Goal: Check status

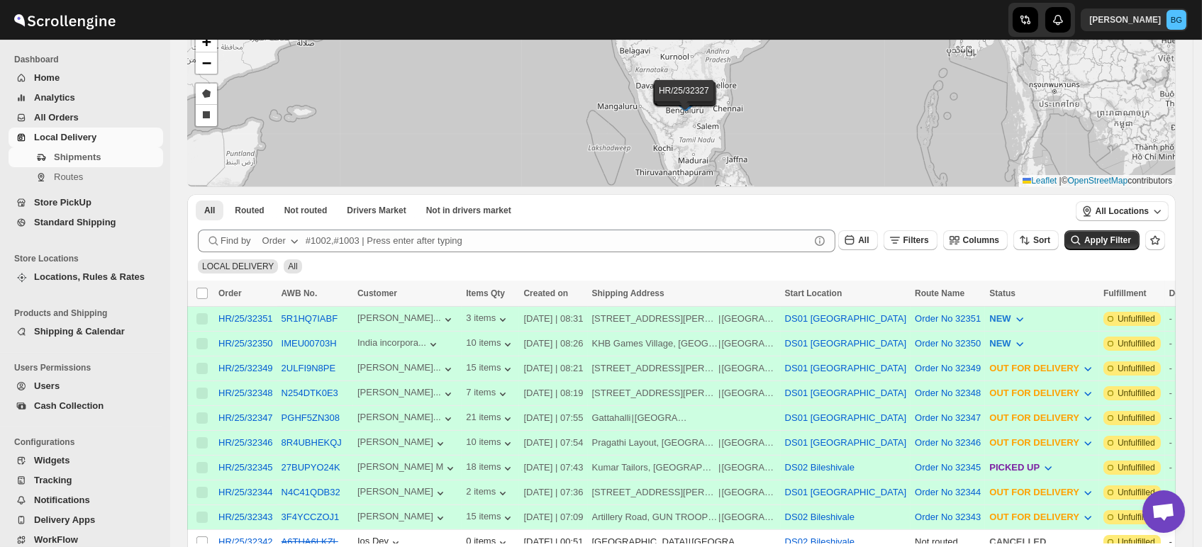
scroll to position [85, 0]
click at [54, 177] on span "Routes" at bounding box center [68, 177] width 29 height 11
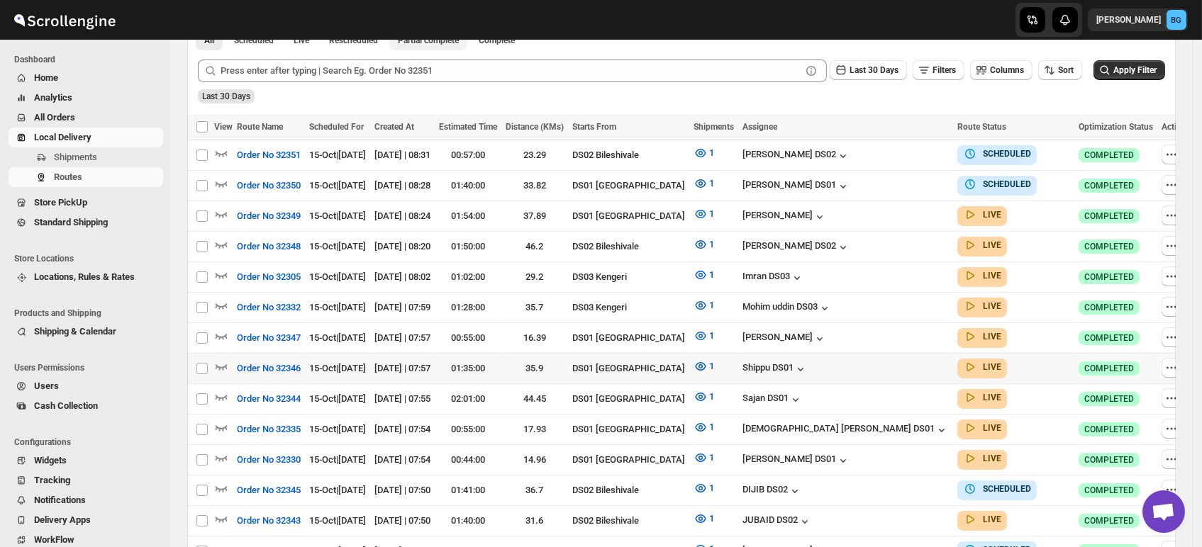
scroll to position [342, 0]
click at [1164, 302] on icon "button" at bounding box center [1171, 308] width 14 height 14
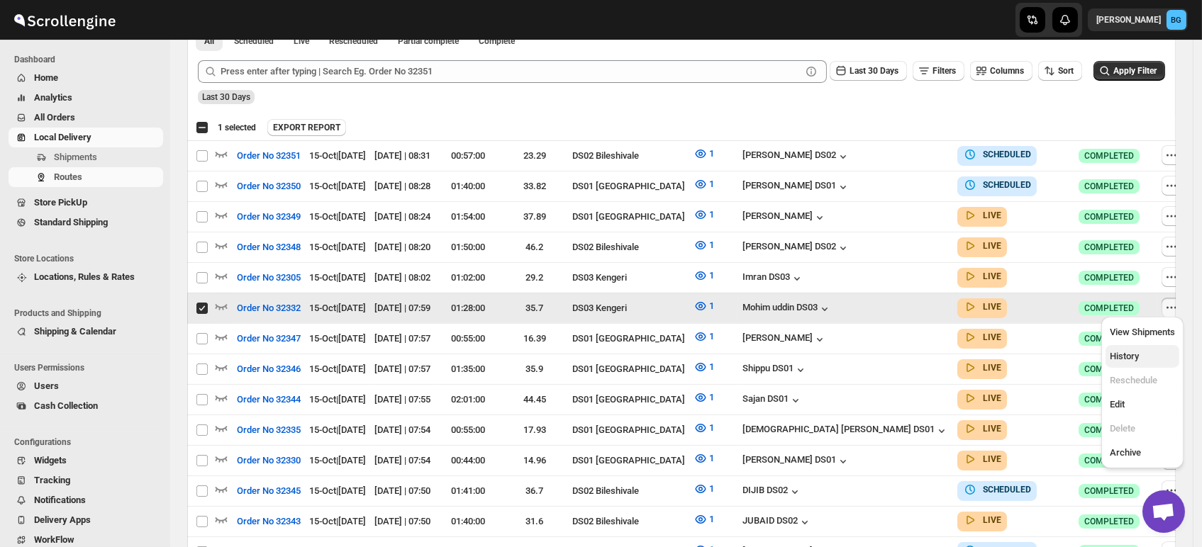
click at [1129, 357] on span "History" at bounding box center [1124, 356] width 29 height 11
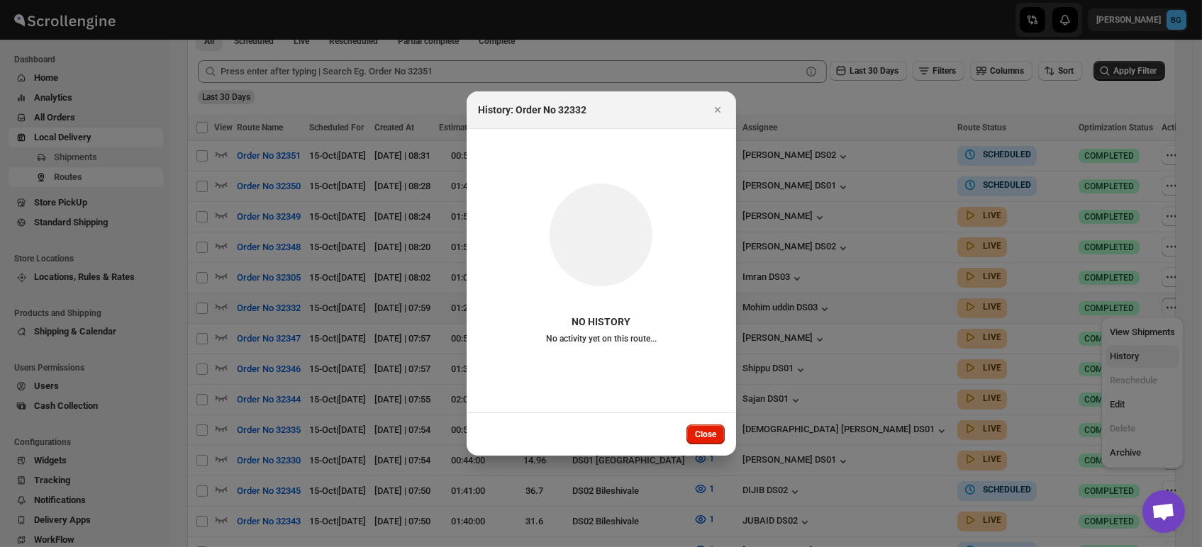
checkbox input "false"
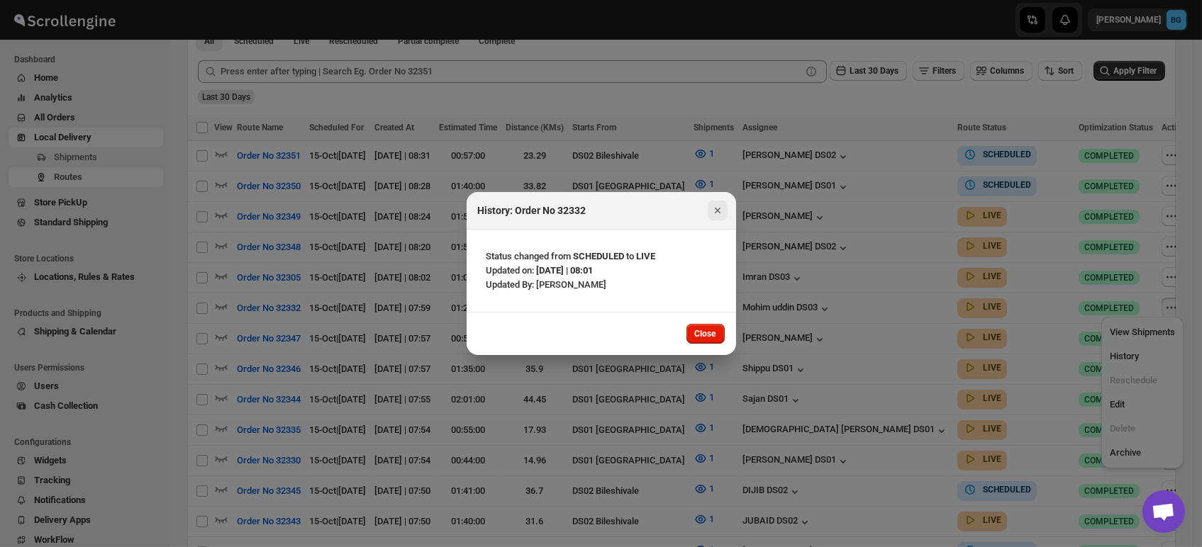
click at [720, 208] on icon "Close" at bounding box center [717, 211] width 6 height 6
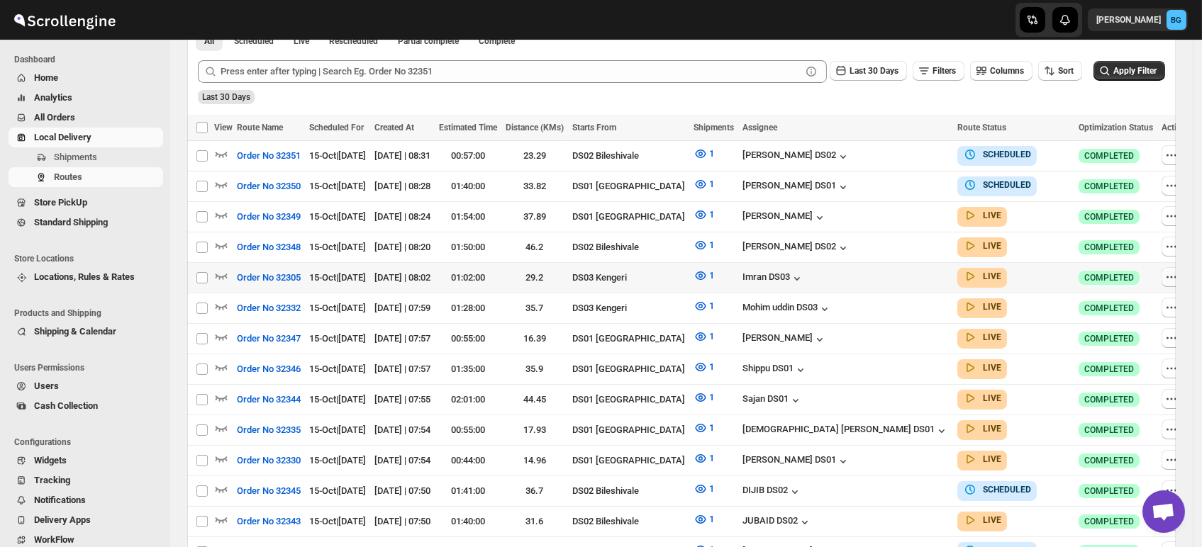
click at [1164, 274] on icon "button" at bounding box center [1171, 277] width 14 height 14
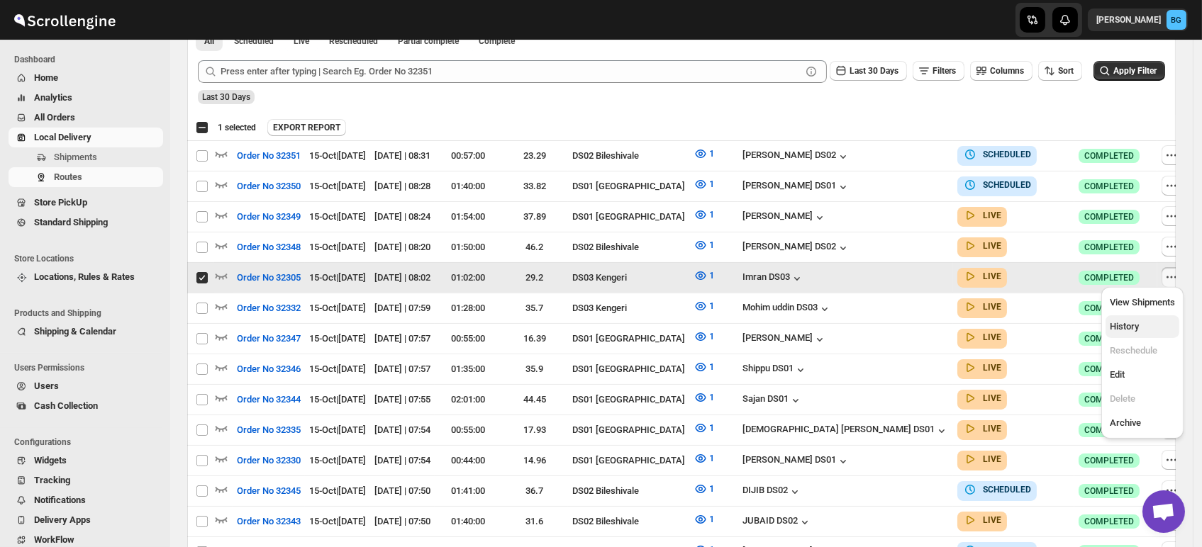
click at [1123, 328] on span "History" at bounding box center [1124, 326] width 29 height 11
checkbox input "false"
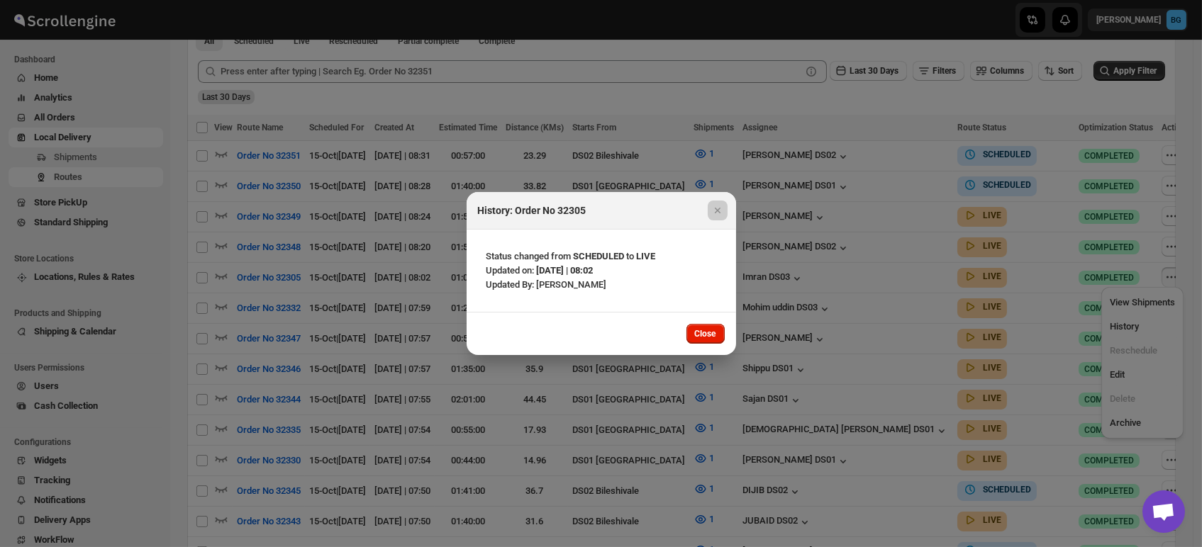
click at [1127, 325] on div at bounding box center [601, 273] width 1202 height 547
